Goal: Navigation & Orientation: Find specific page/section

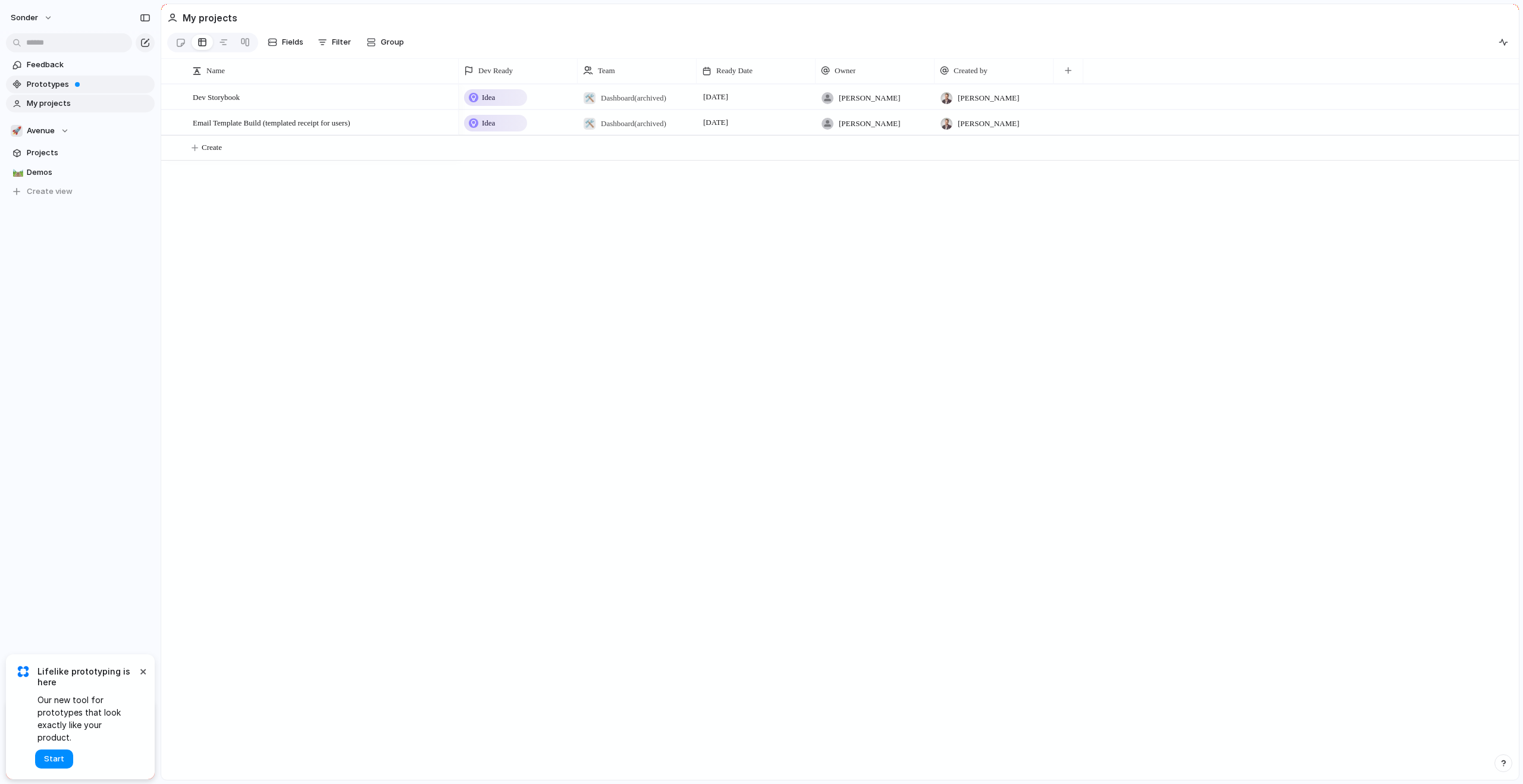
click at [72, 91] on link "Prototypes" at bounding box center [80, 84] width 149 height 18
click at [59, 129] on div "🚀 Avenue" at bounding box center [40, 130] width 58 height 12
click at [82, 198] on span "[PERSON_NAME]'s Board" at bounding box center [83, 194] width 91 height 12
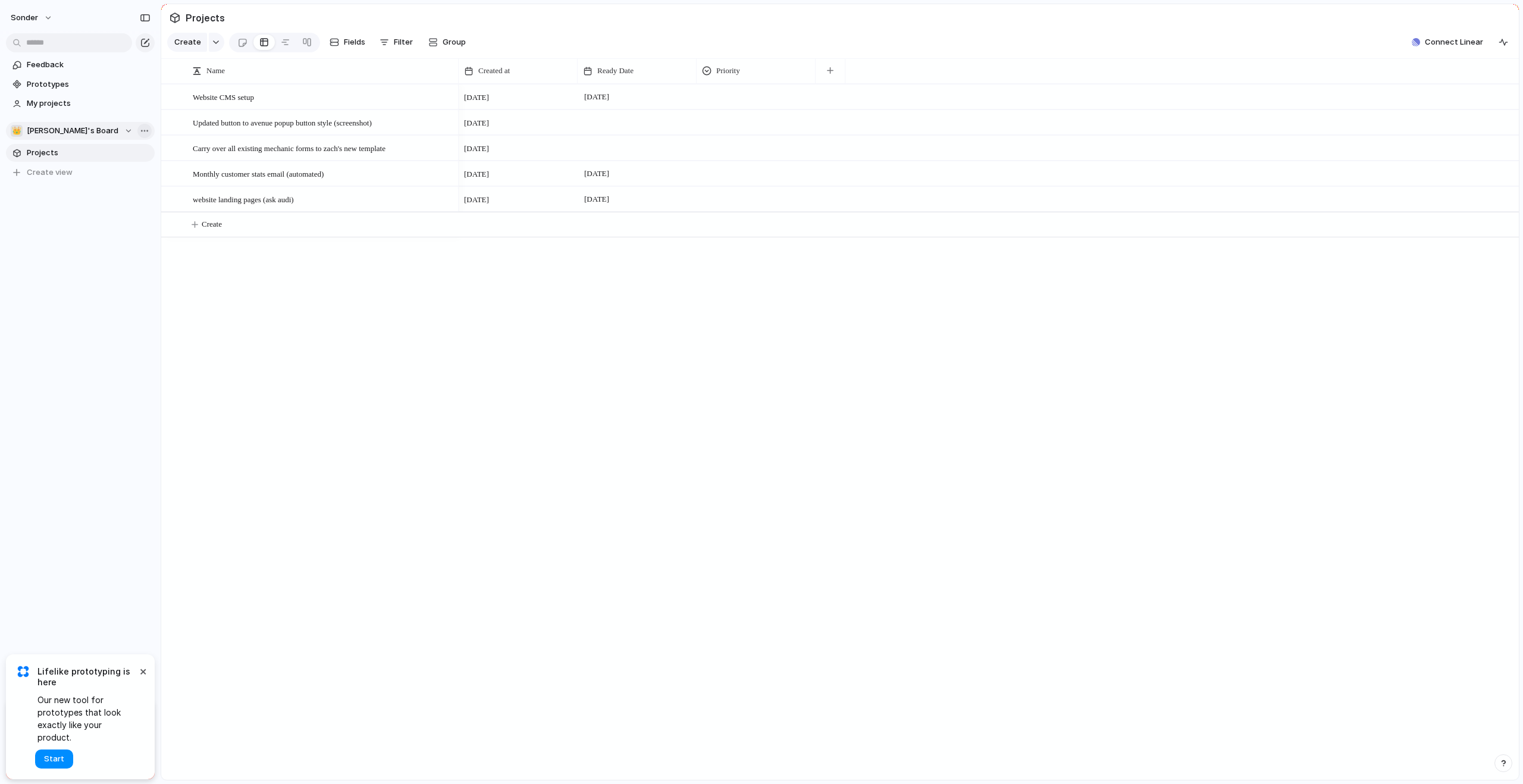
click at [146, 130] on button "👑 [PERSON_NAME]'s Board" at bounding box center [80, 131] width 149 height 18
click at [72, 275] on span "[PERSON_NAME]'s Board" at bounding box center [83, 270] width 91 height 12
